Goal: Task Accomplishment & Management: Use online tool/utility

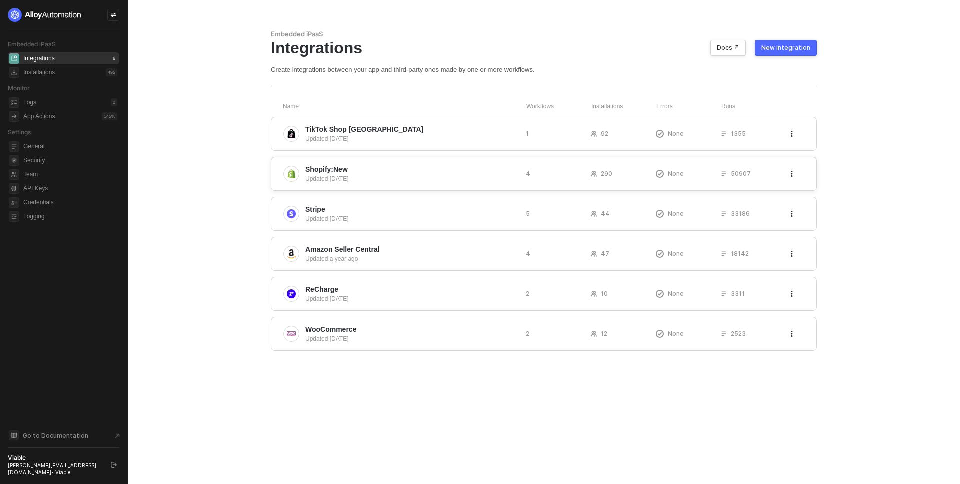
click at [398, 174] on span "Shopify:New" at bounding box center [412, 170] width 213 height 10
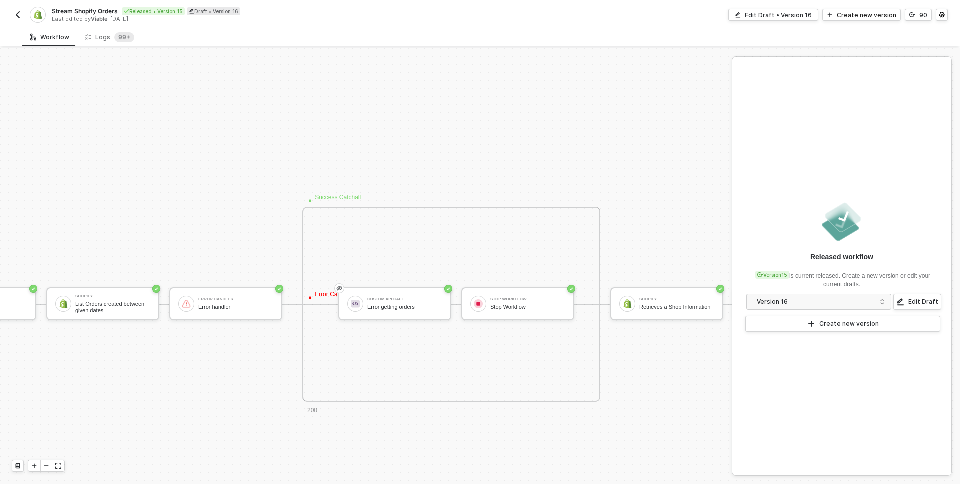
scroll to position [611, 180]
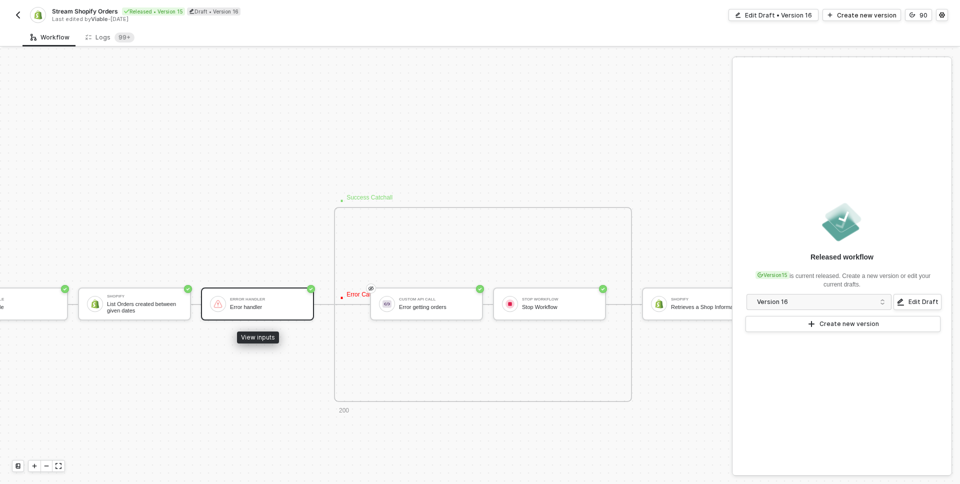
click at [254, 304] on div "Error handler" at bounding box center [267, 307] width 75 height 7
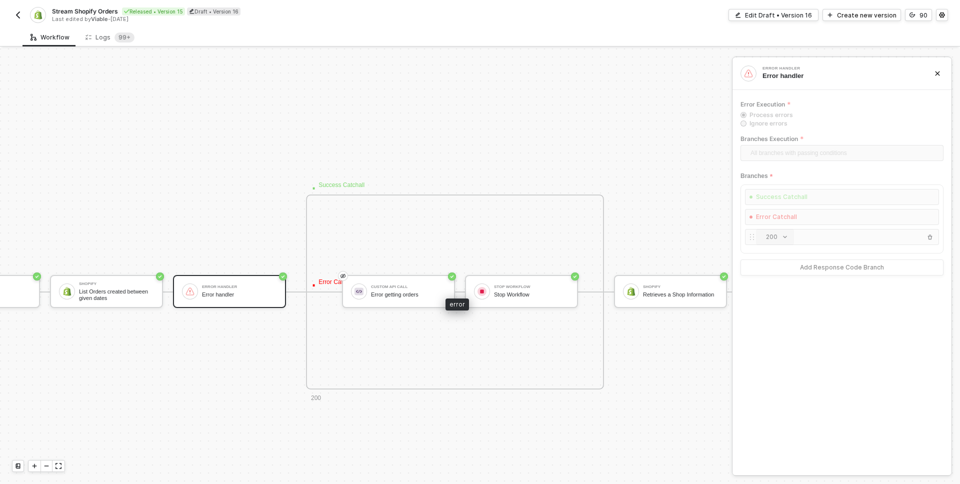
scroll to position [624, 220]
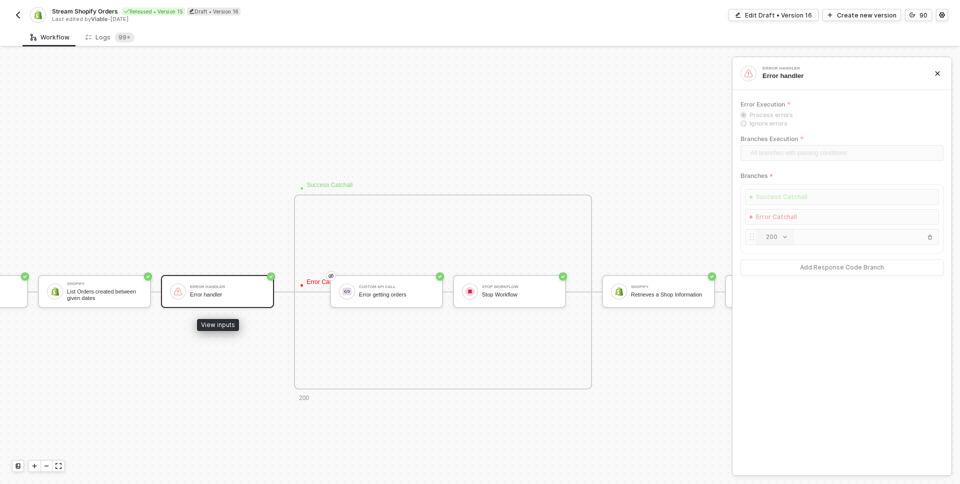
click at [253, 286] on div "Error handler" at bounding box center [227, 287] width 75 height 4
click at [770, 194] on div "· Success Catchall" at bounding box center [778, 197] width 60 height 15
click at [777, 17] on div "Edit Draft • Version 16" at bounding box center [778, 15] width 67 height 9
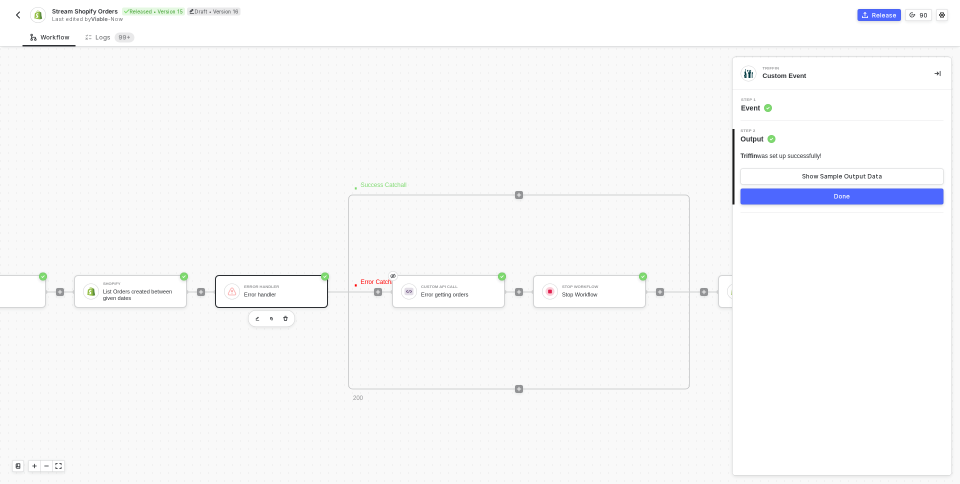
click at [276, 292] on div "Error handler" at bounding box center [281, 295] width 75 height 7
click at [813, 101] on div "Step 1 Inputs" at bounding box center [843, 105] width 217 height 15
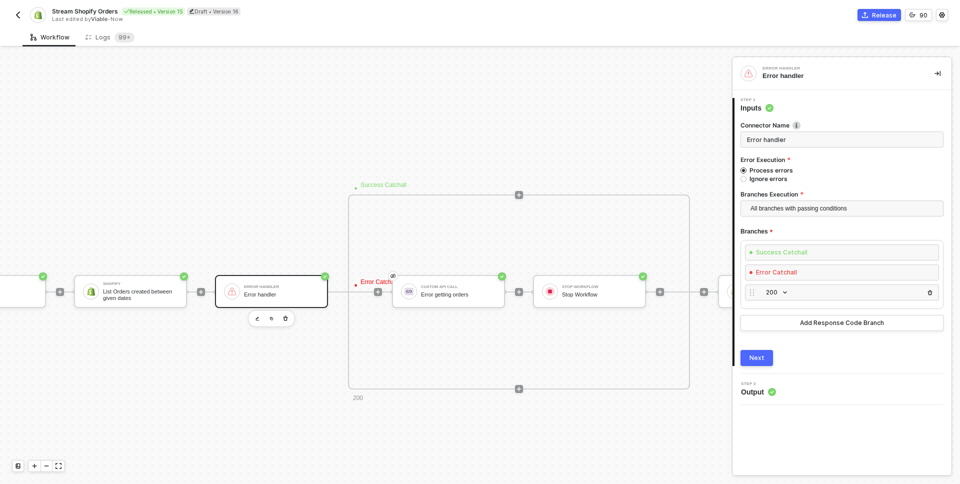
click at [812, 250] on div "· Success Catchall" at bounding box center [825, 252] width 155 height 15
click at [770, 251] on div "· Success Catchall" at bounding box center [778, 252] width 60 height 15
click at [784, 268] on div "· Error Catchall" at bounding box center [772, 272] width 49 height 15
click at [792, 208] on span "All branches with passing conditions" at bounding box center [844, 208] width 187 height 15
click at [862, 76] on div "Error handler" at bounding box center [841, 76] width 156 height 9
